Goal: Contribute content: Contribute content

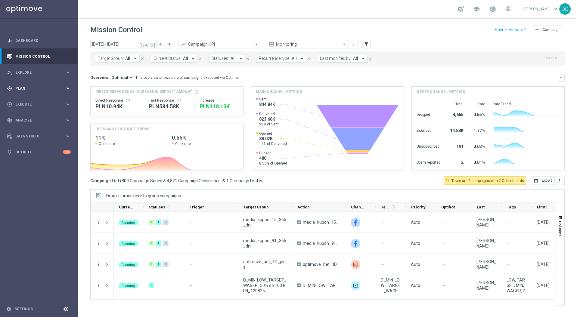
click at [59, 93] on div "gps_fixed Plan keyboard_arrow_right" at bounding box center [39, 88] width 78 height 16
click at [60, 149] on span "Execute" at bounding box center [40, 150] width 50 height 4
click at [33, 92] on div "gps_fixed Plan keyboard_arrow_right" at bounding box center [39, 88] width 78 height 16
click at [29, 145] on div "play_circle_outline Execute keyboard_arrow_right" at bounding box center [39, 149] width 78 height 16
click at [32, 90] on span "Plan" at bounding box center [40, 89] width 50 height 4
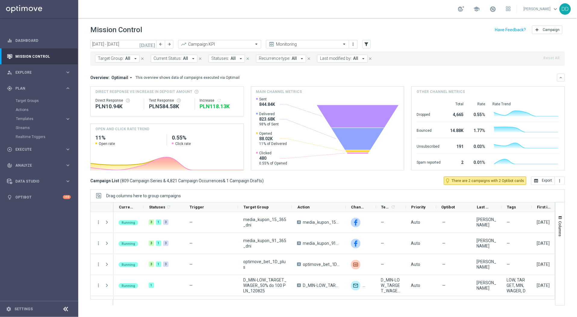
click at [30, 122] on accordion "Templates keyboard_arrow_right Optimail" at bounding box center [47, 118] width 62 height 9
click at [29, 119] on span "Templates" at bounding box center [37, 119] width 43 height 4
click at [83, 161] on div "today 11 Aug 2025 - 17 Aug 2025 arrow_back arrow_forward Campaign KPI trending_…" at bounding box center [327, 176] width 499 height 272
click at [133, 59] on icon "arrow_drop_down" at bounding box center [135, 58] width 5 height 5
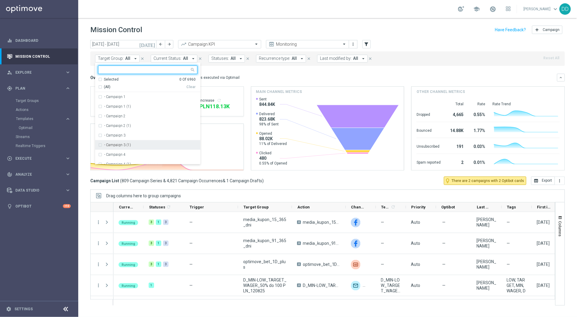
click at [85, 124] on div "today 11 Aug 2025 - 17 Aug 2025 arrow_back arrow_forward Campaign KPI trending_…" at bounding box center [327, 176] width 499 height 272
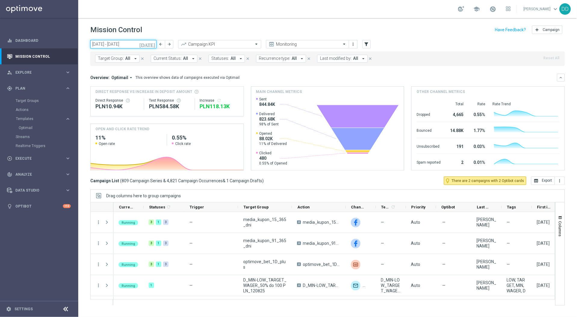
click at [115, 42] on input "11 Aug 2025 - 17 Aug 2025" at bounding box center [123, 44] width 66 height 8
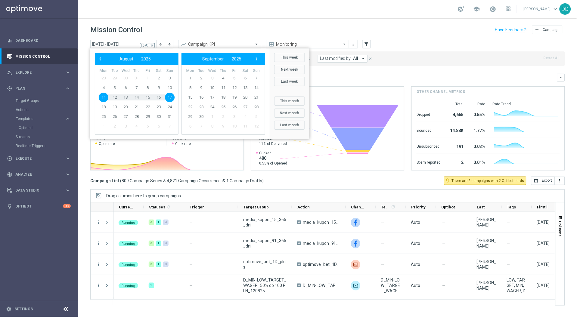
click at [104, 98] on span "11" at bounding box center [104, 98] width 10 height 10
click at [150, 98] on span "15" at bounding box center [148, 98] width 10 height 10
type input "11 Aug 2025 - 15 Aug 2025"
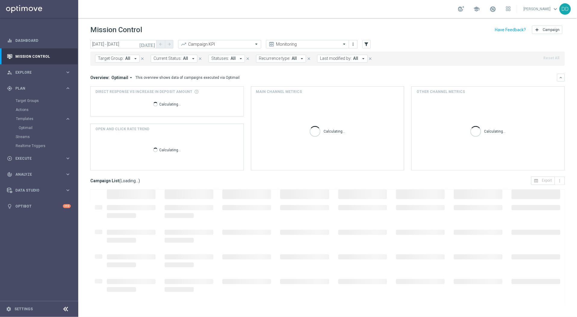
click at [344, 58] on span "Last modified by:" at bounding box center [336, 58] width 32 height 5
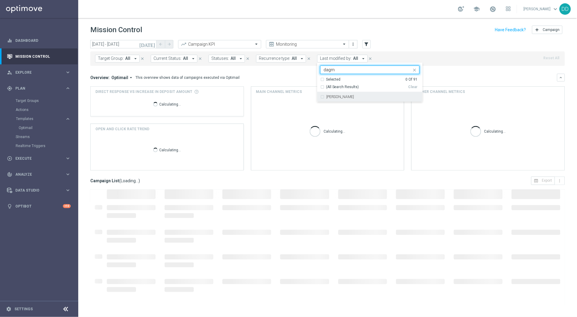
click at [321, 95] on div "[PERSON_NAME]" at bounding box center [369, 97] width 99 height 10
type input "dagm"
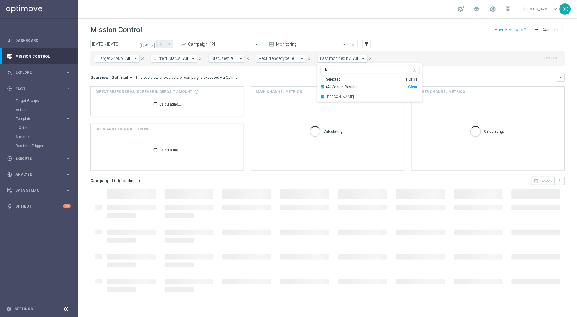
click at [429, 78] on div "Overview: Optimail arrow_drop_down This overview shows data of campaigns execut…" at bounding box center [323, 77] width 467 height 5
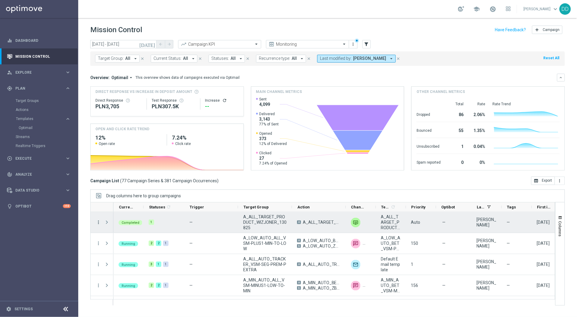
click at [100, 224] on icon "more_vert" at bounding box center [98, 222] width 5 height 5
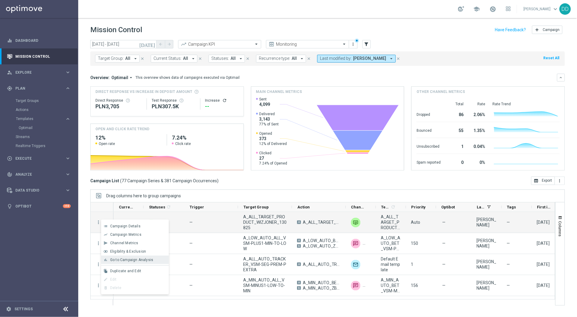
click at [121, 260] on span "Go to Campaign Analysis" at bounding box center [131, 260] width 43 height 4
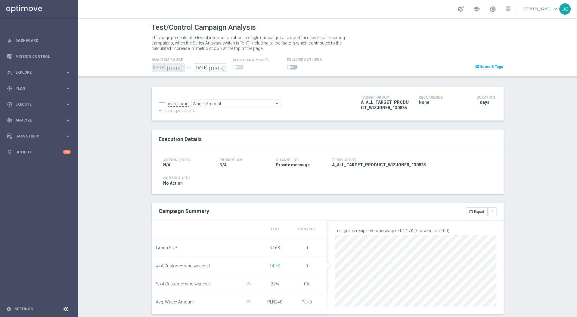
scroll to position [132, 0]
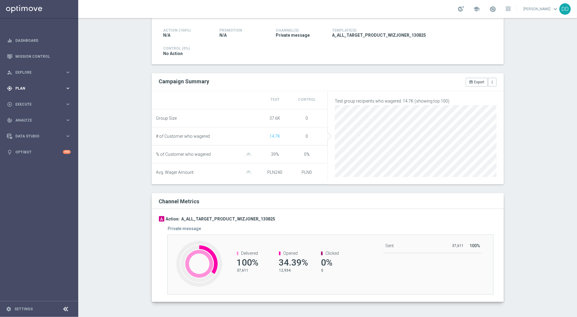
click at [50, 87] on span "Plan" at bounding box center [40, 89] width 50 height 4
click at [51, 117] on span "Templates" at bounding box center [37, 119] width 43 height 4
click at [26, 127] on link "Optimail" at bounding box center [41, 127] width 44 height 5
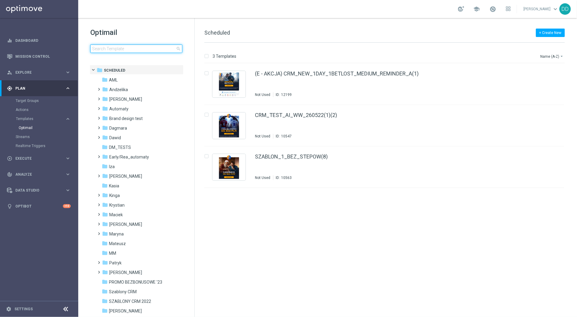
click at [118, 52] on input at bounding box center [136, 49] width 92 height 8
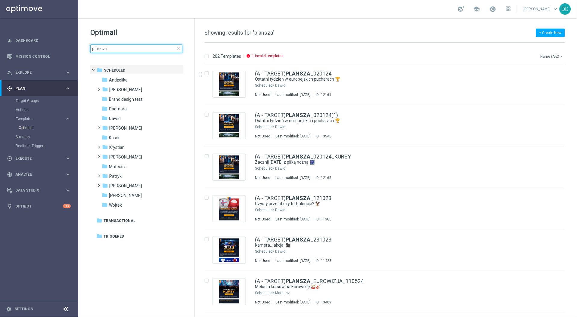
type input "plansza"
click at [552, 58] on button "Name (A-Z) arrow_drop_down" at bounding box center [552, 56] width 25 height 7
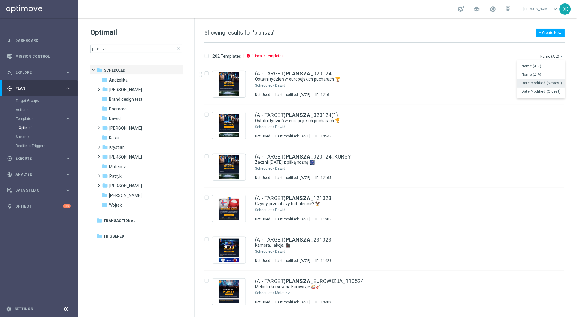
click at [537, 82] on span "Date Modified (Newest)" at bounding box center [542, 83] width 40 height 4
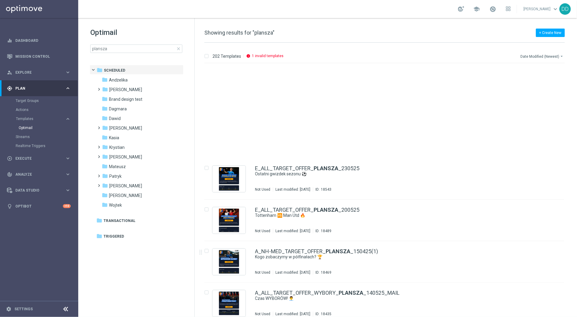
scroll to position [1810, 0]
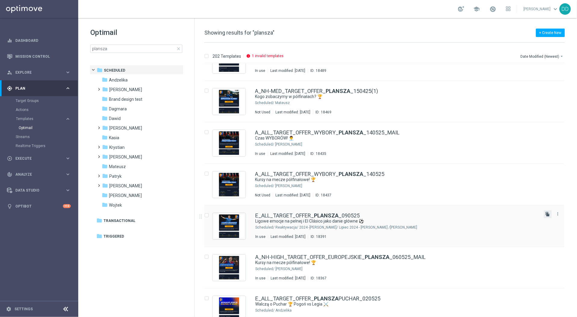
click at [548, 214] on icon "file_copy" at bounding box center [547, 214] width 5 height 5
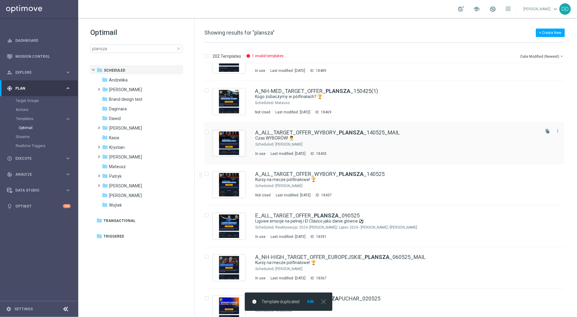
scroll to position [0, 0]
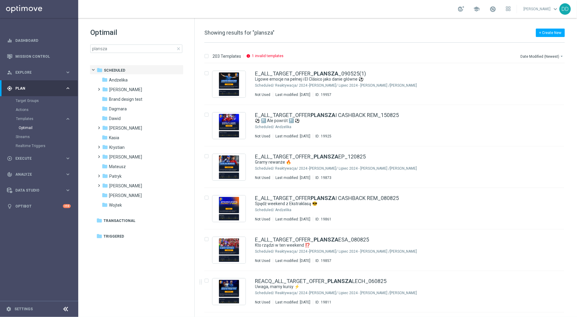
click at [310, 303] on div "+ Create New Showing results for "plansza" 203 Templates info 1 invalid templat…" at bounding box center [386, 167] width 382 height 299
click at [150, 47] on input "plansza" at bounding box center [136, 49] width 92 height 8
click at [537, 58] on button "Date Modified (Newest) arrow_drop_down" at bounding box center [542, 56] width 45 height 7
click at [538, 82] on span "Date Modified (Newest)" at bounding box center [542, 83] width 40 height 4
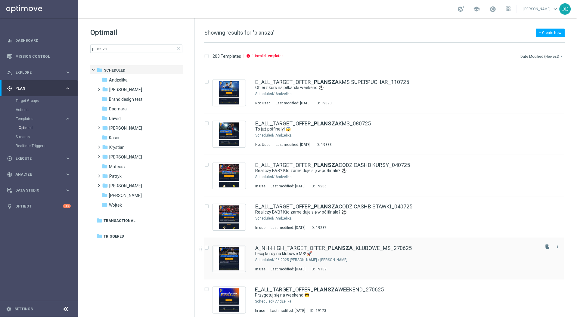
scroll to position [1128, 0]
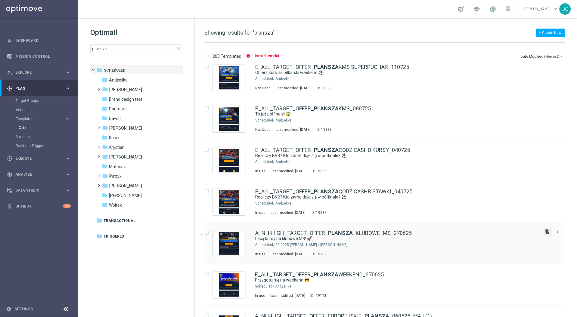
click at [546, 233] on icon "file_copy" at bounding box center [547, 231] width 5 height 5
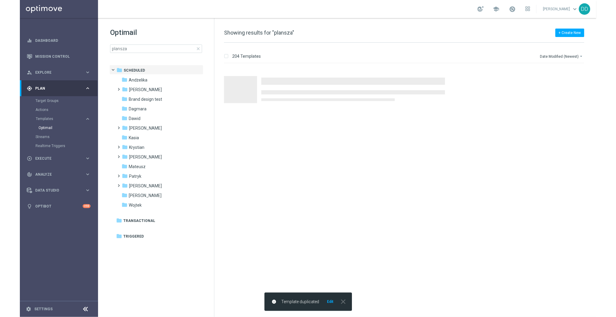
scroll to position [0, 0]
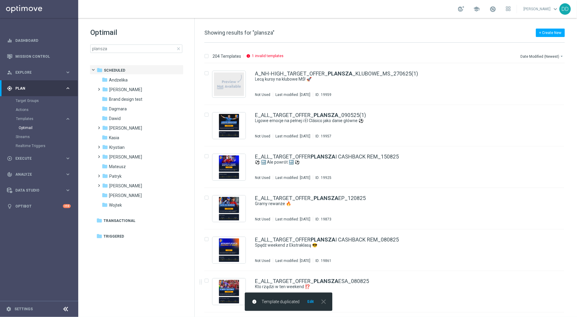
click at [309, 303] on button "Edit" at bounding box center [311, 301] width 8 height 5
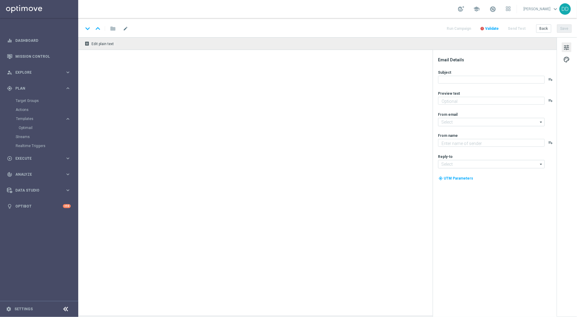
type textarea "Robi się gorąco w 1/8 finału 🔥"
type textarea "STS"
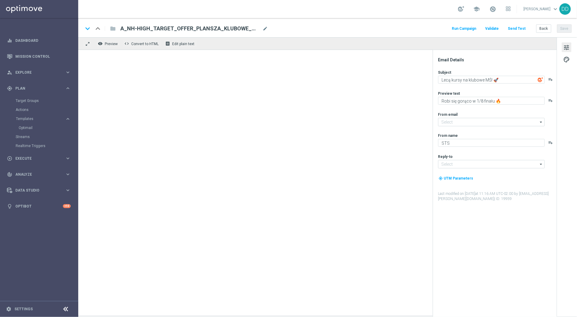
type input "[EMAIL_ADDRESS][DOMAIN_NAME]"
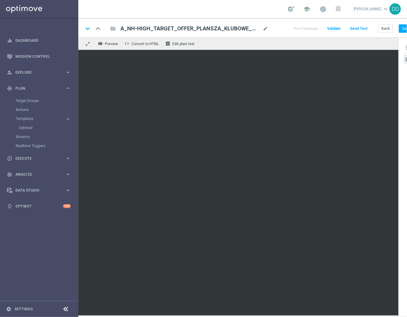
click at [64, 309] on icon at bounding box center [65, 309] width 7 height 7
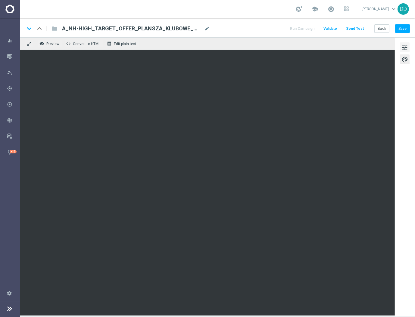
click at [407, 48] on span "tune" at bounding box center [404, 48] width 7 height 8
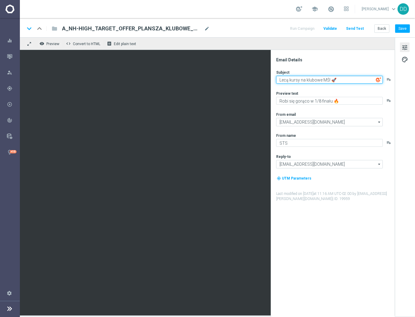
paste textarea "Nowy sezon, nowe emocje! ❤️‍🔥"
type textarea "Nowy sezon, nowe emocje! ❤️‍🔥"
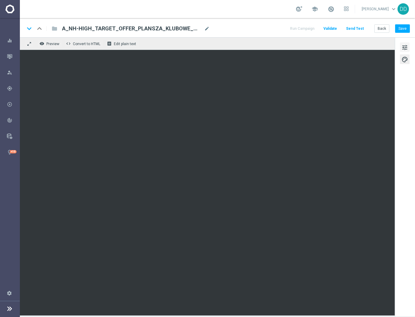
click at [401, 48] on span "tune" at bounding box center [404, 48] width 7 height 8
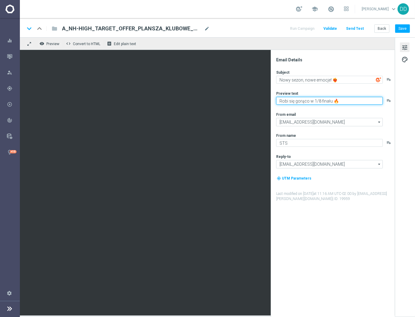
click at [355, 98] on textarea "Robi się gorąco w 1/8 finału 🔥" at bounding box center [329, 101] width 107 height 8
paste textarea "czas na wielki powrót!"
drag, startPoint x: 282, startPoint y: 101, endPoint x: 276, endPoint y: 101, distance: 5.4
click at [276, 101] on textarea "czas na wielki powrót! 🔥" at bounding box center [329, 101] width 107 height 8
drag, startPoint x: 335, startPoint y: 103, endPoint x: 321, endPoint y: 118, distance: 20.6
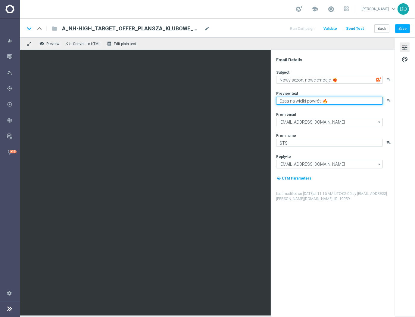
click at [319, 103] on textarea "Czas na wielki powrót! 🔥" at bounding box center [329, 101] width 107 height 8
click at [314, 103] on textarea "Czas na wielki powrót." at bounding box center [329, 101] width 107 height 8
click at [326, 103] on textarea "Czas na wielki powrót." at bounding box center [329, 101] width 107 height 8
click at [328, 102] on textarea "Czas na wielki powrót lig" at bounding box center [329, 101] width 107 height 8
paste textarea "👉"
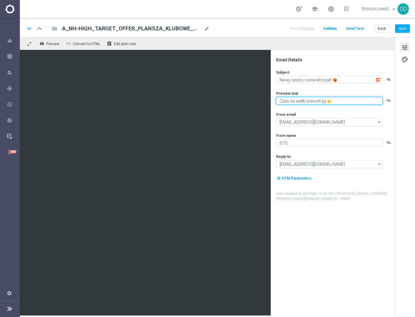
type textarea "Czas na wielki powrót lig 👉"
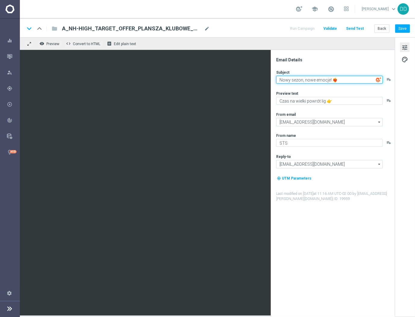
drag, startPoint x: 334, startPoint y: 80, endPoint x: 329, endPoint y: 80, distance: 5.2
click at [329, 80] on textarea "Nowy sezon, nowe emocje! ❤️‍🔥" at bounding box center [329, 80] width 107 height 8
drag, startPoint x: 347, startPoint y: 79, endPoint x: 345, endPoint y: 85, distance: 6.1
click at [347, 79] on textarea "Nowy sezon, nowe emocje! ❤️‍🔥" at bounding box center [329, 80] width 107 height 8
click at [344, 81] on textarea "Nowy sezon, nowe emocje! ❤️‍🔥" at bounding box center [329, 80] width 107 height 8
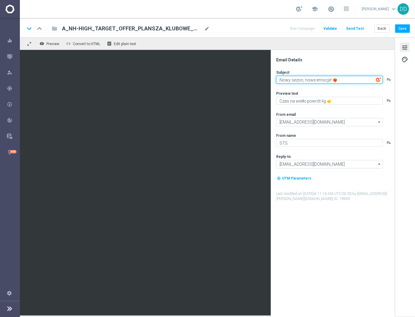
click at [331, 79] on textarea "Nowy sezon, nowe emocje! ❤️‍🔥" at bounding box center [329, 80] width 107 height 8
click at [278, 80] on textarea "Nowy sezon, nowe emocje! ❤️‍🔥" at bounding box center [329, 80] width 107 height 8
paste textarea "❤️‍🔥"
click at [350, 79] on textarea "❤️‍🔥 Nowy sezon, nowe emocje! ❤️‍🔥" at bounding box center [329, 80] width 107 height 8
type textarea "❤️‍🔥 Nowy sezon, nowe emocje! ❤️‍🔥"
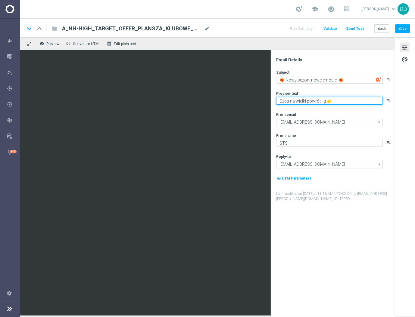
click at [352, 103] on textarea "Czas na wielki powrót lig 👉" at bounding box center [329, 101] width 107 height 8
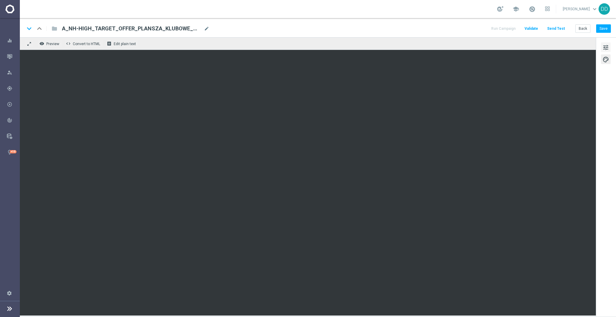
click at [577, 47] on span "tune" at bounding box center [606, 48] width 7 height 8
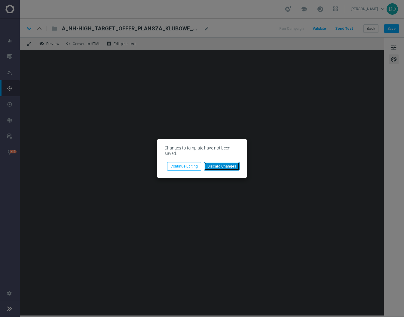
click at [233, 165] on button "Discard Changes" at bounding box center [222, 166] width 36 height 8
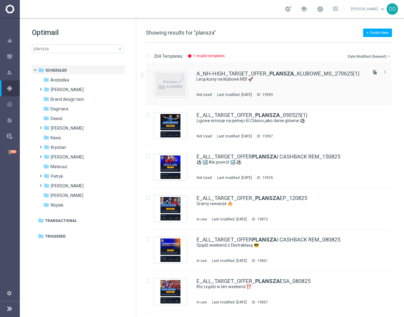
click at [264, 85] on div "A_NH-HIGH_TARGET_OFFER_ PLANSZA _KLUBOWE_MS_270625(1) Lecą kursy na klubowe MŚ!…" at bounding box center [282, 84] width 170 height 26
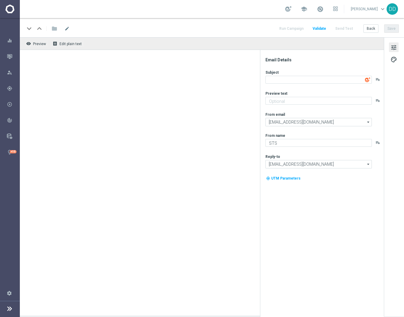
type textarea "Lecą kursy na klubowe MŚ! 🚀"
type textarea "Robi się gorąco w 1/8 finału 🔥"
type input "[EMAIL_ADDRESS][DOMAIN_NAME]"
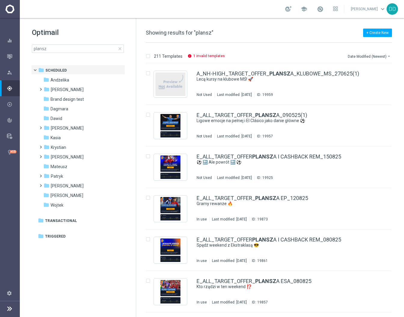
type input "plans"
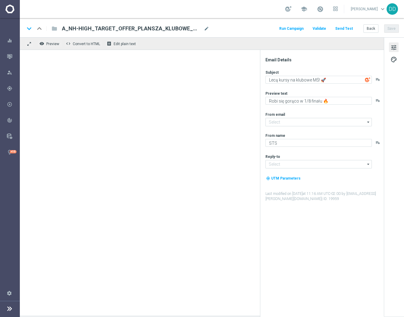
type input "[EMAIL_ADDRESS][DOMAIN_NAME]"
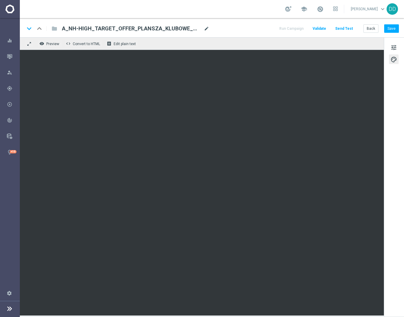
click at [205, 28] on span "mode_edit" at bounding box center [206, 28] width 5 height 5
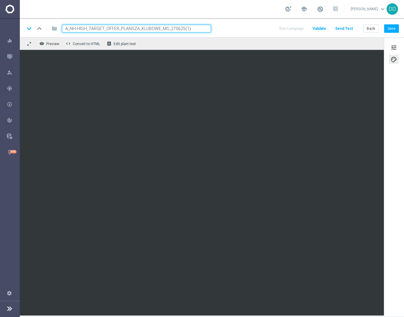
click at [108, 26] on input "A_NH-HIGH_TARGET_OFFER_PLANSZA_KLUBOWE_MS_270625(1)" at bounding box center [136, 29] width 149 height 8
drag, startPoint x: 190, startPoint y: 25, endPoint x: 52, endPoint y: 28, distance: 137.9
click at [52, 28] on div "keyboard_arrow_down keyboard_arrow_up folder A_NH-HIGH_TARGET_OFFER_PLANSZA_KLU…" at bounding box center [118, 29] width 187 height 8
type input "ewfwefewfwef"
drag, startPoint x: 382, startPoint y: 29, endPoint x: 390, endPoint y: 29, distance: 7.8
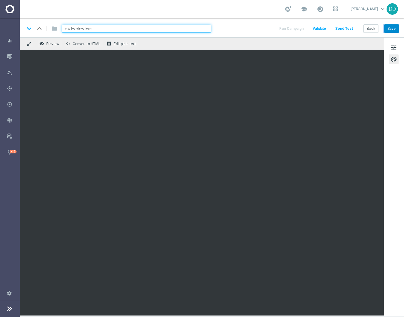
click at [390, 29] on div "Back Save" at bounding box center [382, 28] width 36 height 8
click at [390, 29] on button "Save" at bounding box center [392, 28] width 15 height 8
click at [106, 29] on input "ewfwefewfwef" at bounding box center [136, 29] width 149 height 8
click at [389, 30] on button "Save" at bounding box center [392, 28] width 15 height 8
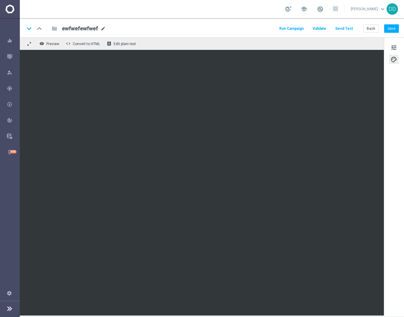
click at [103, 31] on span "mode_edit" at bounding box center [103, 28] width 5 height 5
click at [367, 27] on button "Back" at bounding box center [371, 28] width 15 height 8
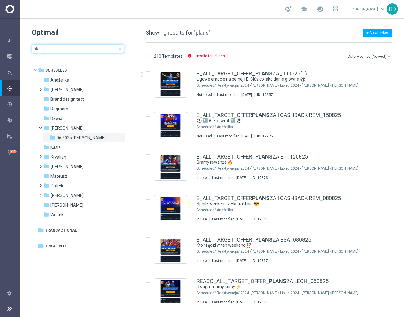
click at [79, 49] on input "plans" at bounding box center [78, 49] width 92 height 8
drag, startPoint x: 72, startPoint y: 49, endPoint x: 24, endPoint y: 49, distance: 48.2
click at [23, 49] on div "Optimail plans close folder 1 Folder folder Scheduled more_vert folder Andżelik…" at bounding box center [78, 55] width 116 height 75
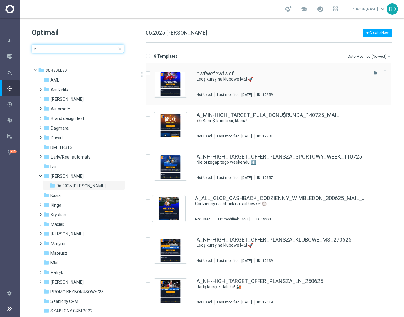
type input "e"
click at [221, 88] on div "ewfwefewfwef Lecą kursy na klubowe MŚ! 🚀 Not Used Last modified: [DATE] ID: 199…" at bounding box center [282, 84] width 170 height 26
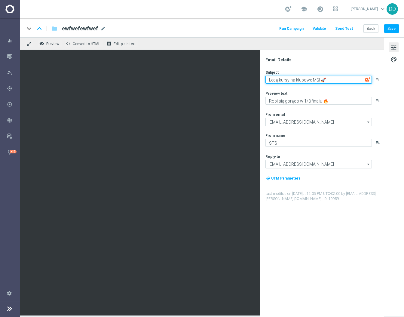
click at [337, 79] on textarea "Lecą kursy na klubowe MŚ! 🚀" at bounding box center [319, 80] width 107 height 8
paste textarea "Nowy sezon, nowe emocje! ❤️‍🔥"
drag, startPoint x: 325, startPoint y: 80, endPoint x: 321, endPoint y: 80, distance: 3.6
click at [321, 80] on textarea "Nowy sezon, nowe emocje! ❤️‍🔥" at bounding box center [319, 80] width 107 height 8
click at [270, 80] on textarea "Nowy sezon, nowe emocje! ❤️‍🔥" at bounding box center [319, 80] width 107 height 8
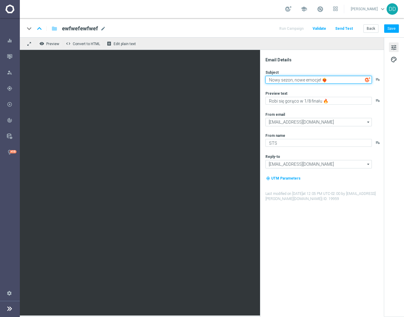
paste textarea "❤️‍🔥"
type textarea "❤️‍🔥 Nowy sezon, nowe emocje! ❤️‍🔥"
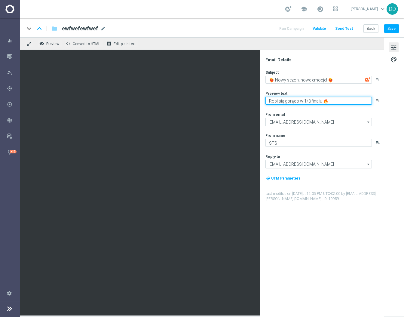
click at [352, 99] on textarea "Robi się gorąco w 1/8 finału 🔥" at bounding box center [319, 101] width 107 height 8
paste textarea "czas na wielki powrót"
drag, startPoint x: 272, startPoint y: 100, endPoint x: 265, endPoint y: 101, distance: 7.3
click at [265, 101] on div "Email Details Subject ❤️‍🔥 Nowy sezon, nowe emocje! ❤️‍🔥 playlist_add Preview t…" at bounding box center [324, 187] width 120 height 260
drag, startPoint x: 302, startPoint y: 102, endPoint x: 285, endPoint y: 102, distance: 17.5
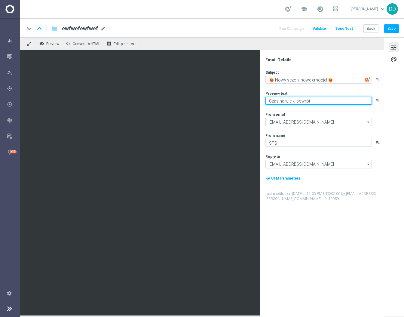
click at [285, 102] on textarea "Czas na wielki powrót" at bounding box center [319, 101] width 107 height 8
click at [347, 101] on textarea "Czas na typowanie powracających lig" at bounding box center [319, 101] width 107 height 8
paste textarea "👉"
type textarea "Czas na typowanie powracających lig 👉"
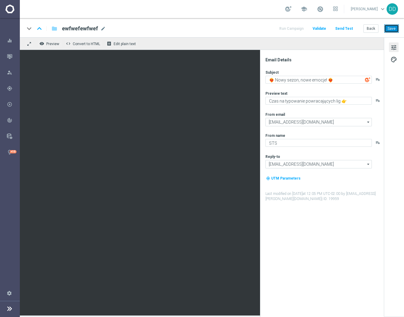
click at [391, 30] on button "Save" at bounding box center [392, 28] width 15 height 8
click at [101, 27] on span "mode_edit" at bounding box center [103, 28] width 5 height 5
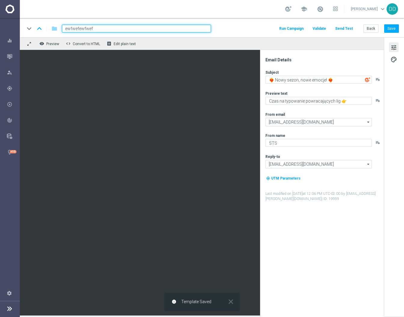
drag, startPoint x: 106, startPoint y: 30, endPoint x: 29, endPoint y: 27, distance: 77.1
click at [29, 27] on div "keyboard_arrow_down keyboard_arrow_up folder ewfwefewfwef" at bounding box center [118, 29] width 187 height 8
type input "1"
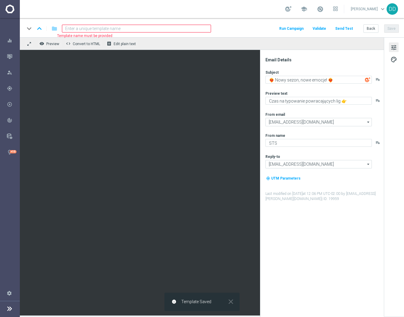
type input "5"
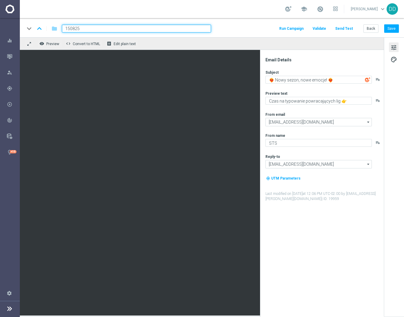
type input "150825"
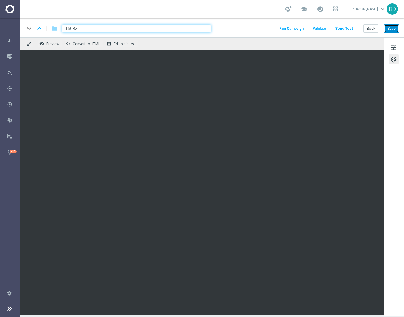
click at [395, 30] on button "Save" at bounding box center [392, 28] width 15 height 8
click at [370, 33] on div "keyboard_arrow_down keyboard_arrow_up folder 150825 Run Campaign Validate Send …" at bounding box center [212, 27] width 385 height 19
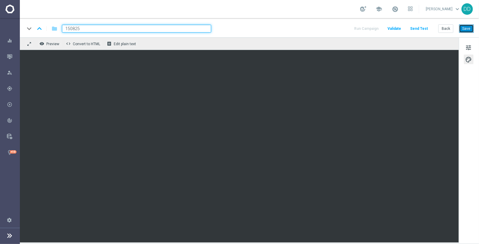
click at [467, 29] on button "Save" at bounding box center [466, 28] width 15 height 8
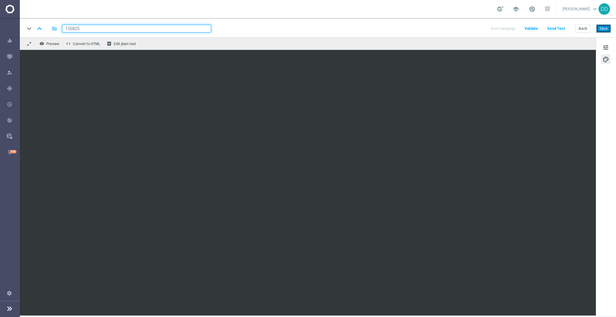
click at [577, 32] on button "Save" at bounding box center [603, 28] width 15 height 8
